Goal: Information Seeking & Learning: Learn about a topic

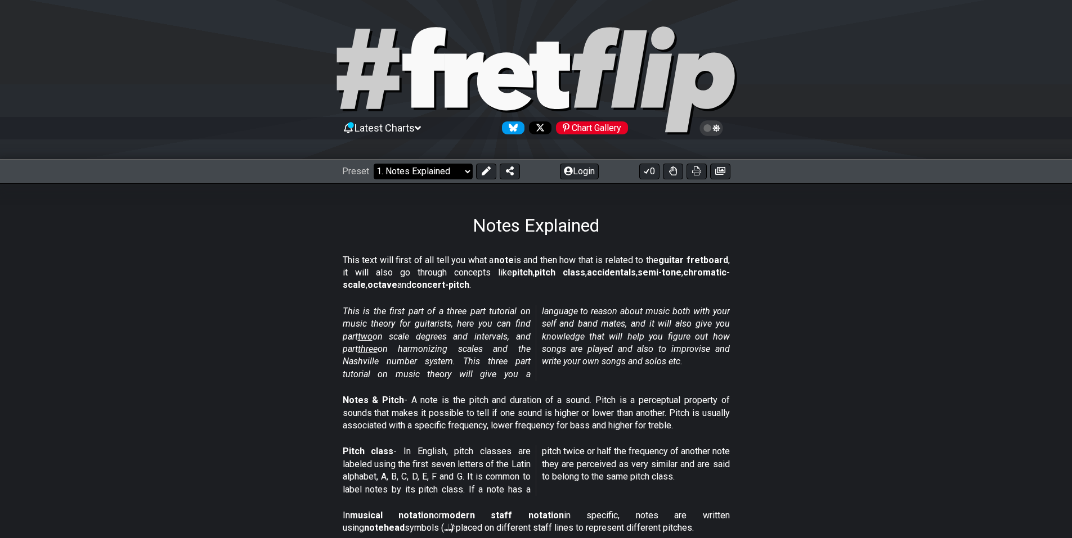
click at [466, 171] on select "Welcome to #fretflip! Initial Preset Custom Preset Minor Pentatonic Major Penta…" at bounding box center [423, 172] width 99 height 16
click at [374, 164] on select "Welcome to #fretflip! Initial Preset Custom Preset Minor Pentatonic Major Penta…" at bounding box center [423, 172] width 99 height 16
select select "/minor-pentatonic"
select select "C"
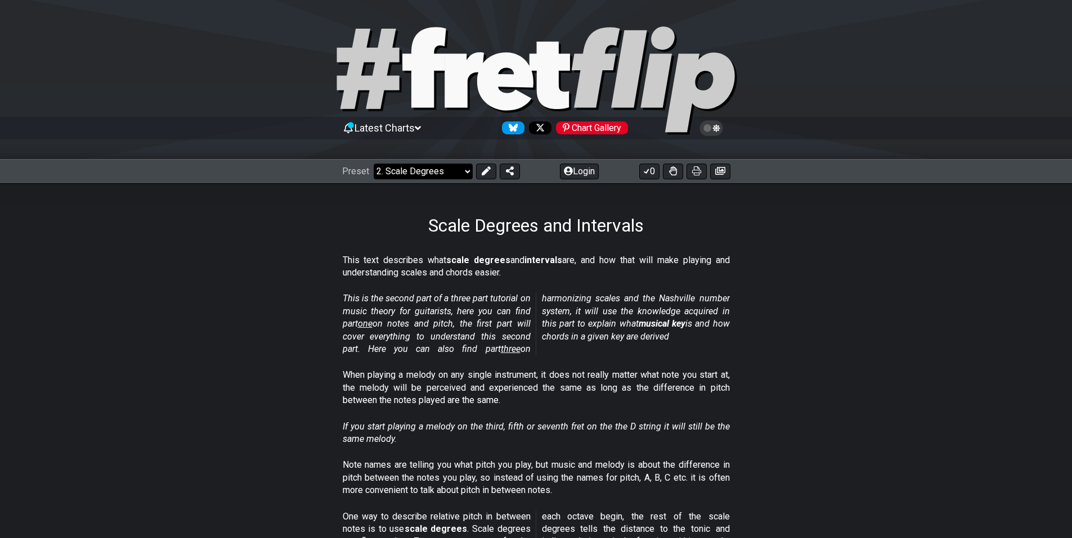
click at [466, 169] on select "Welcome to #fretflip! Initial Preset Custom Preset Minor Pentatonic Major Penta…" at bounding box center [423, 172] width 99 height 16
click at [773, 332] on section "This is the second part of a three part tutorial on music theory for guitarists…" at bounding box center [536, 326] width 1072 height 77
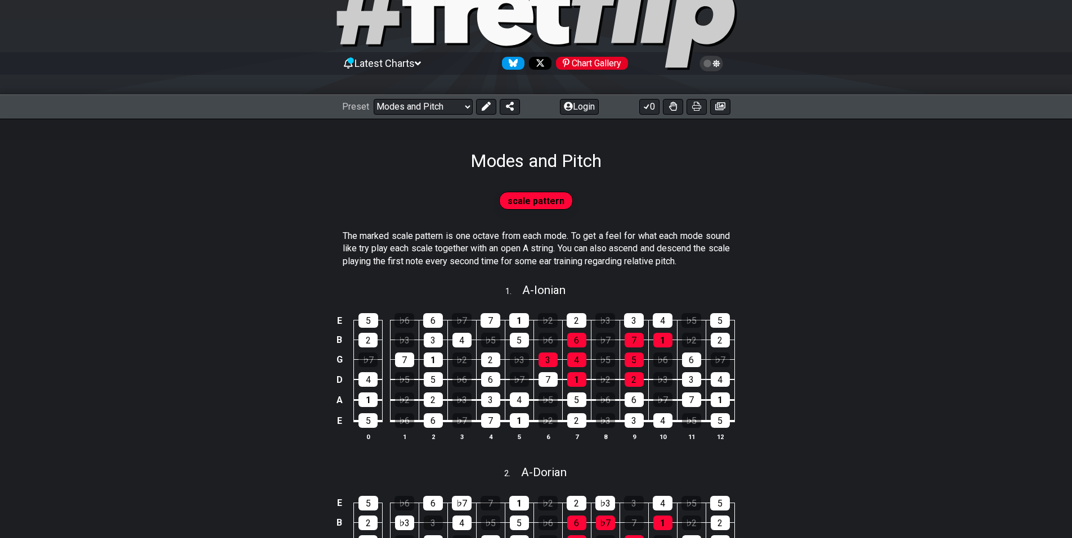
scroll to position [56, 0]
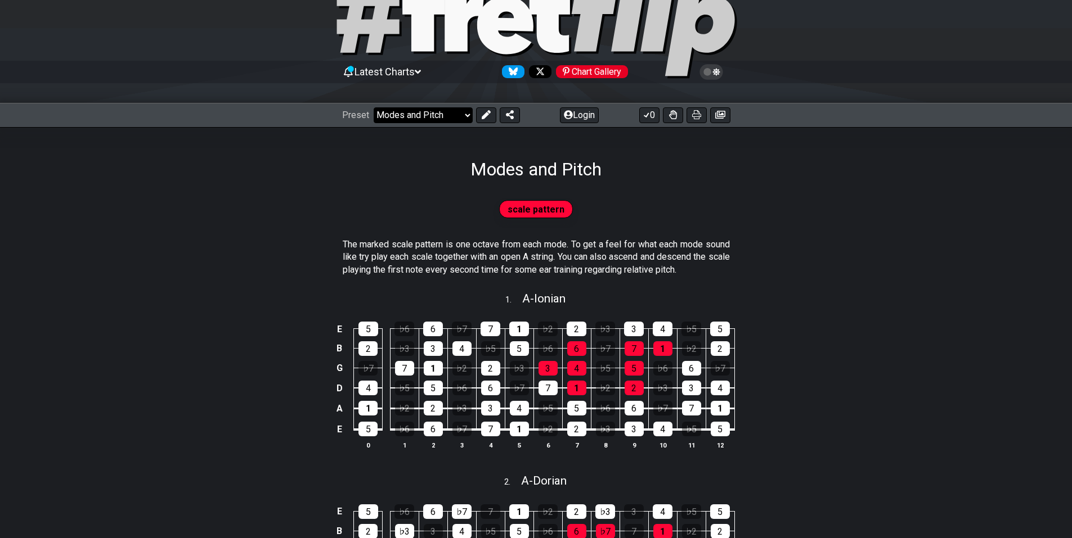
click at [468, 117] on select "Welcome to #fretflip! Initial Preset Custom Preset Minor Pentatonic Major Penta…" at bounding box center [423, 115] width 99 height 16
click at [852, 234] on section "The marked scale pattern is one octave from each mode. To get a feel for what e…" at bounding box center [536, 259] width 1072 height 51
